Goal: Navigation & Orientation: Go to known website

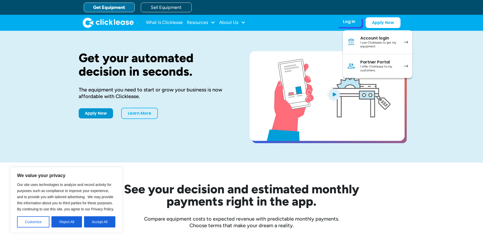
click at [378, 43] on div "I use Clicklease to get my equipment" at bounding box center [380, 45] width 38 height 8
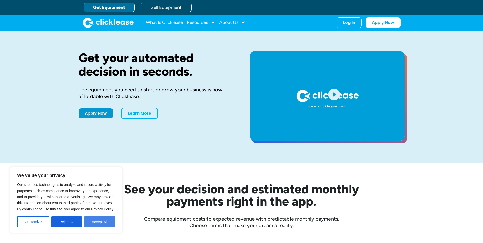
click at [107, 221] on button "Accept All" at bounding box center [99, 221] width 31 height 11
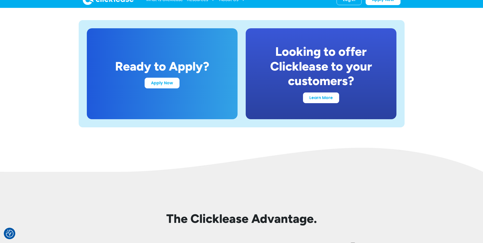
scroll to position [1172, 0]
